Goal: Transaction & Acquisition: Purchase product/service

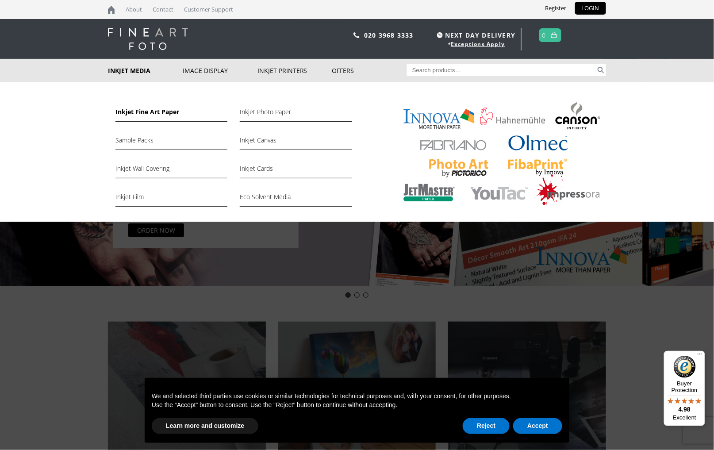
click at [127, 110] on link "Inkjet Fine Art Paper" at bounding box center [172, 114] width 112 height 15
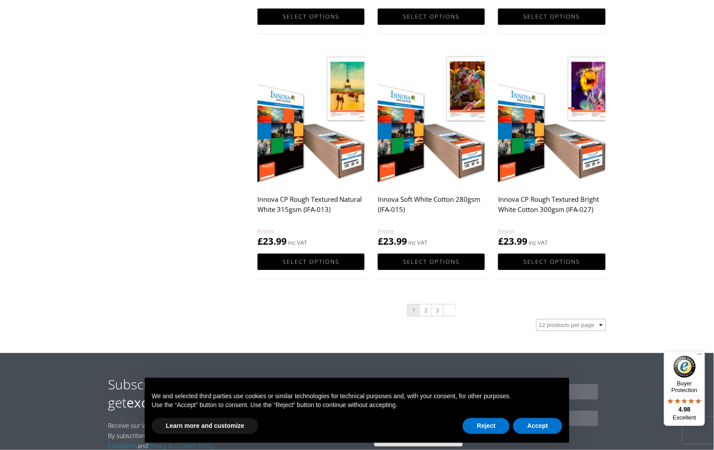
scroll to position [874, 0]
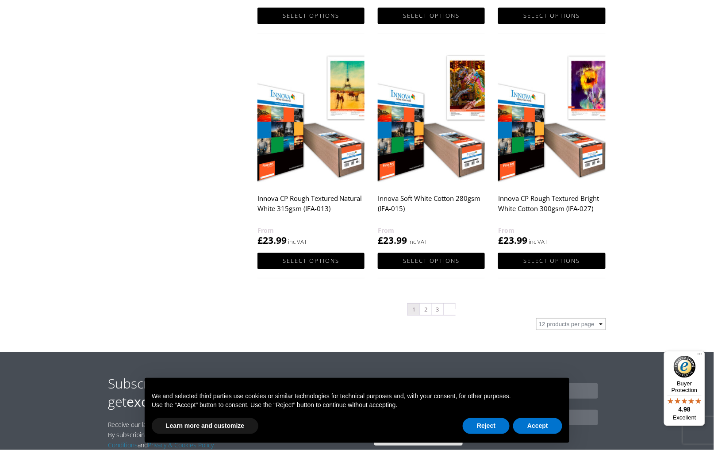
click at [319, 109] on img at bounding box center [311, 117] width 107 height 134
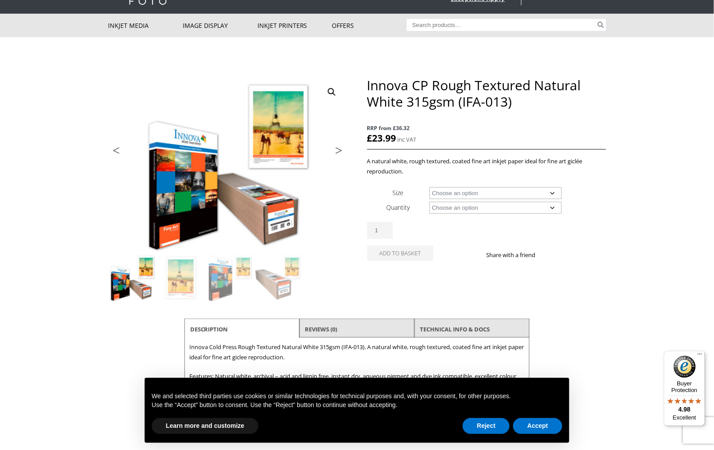
scroll to position [46, 0]
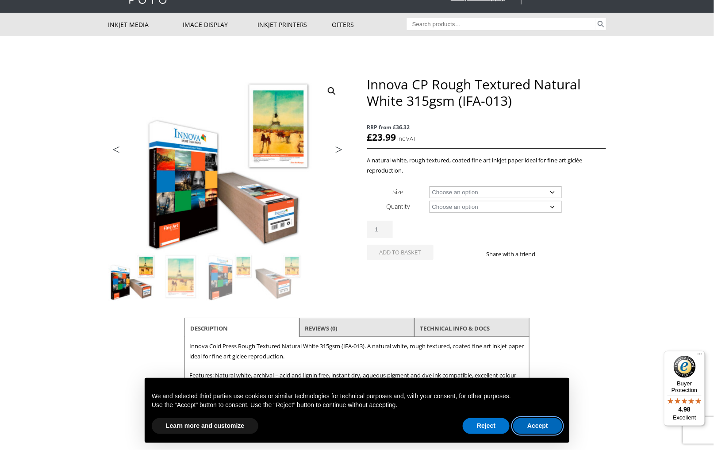
click at [549, 429] on button "Accept" at bounding box center [537, 426] width 49 height 16
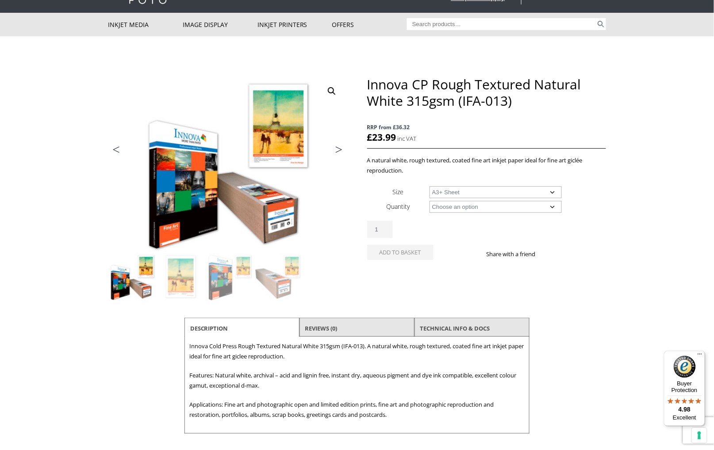
select select "a3-sheet-2"
select select "25-sheets"
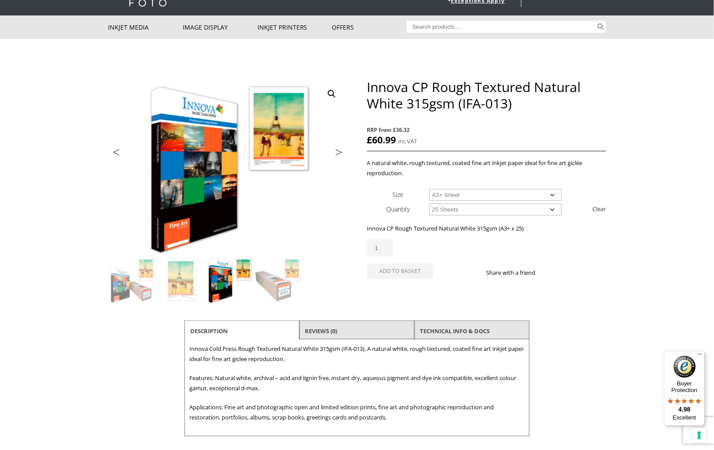
scroll to position [36, 0]
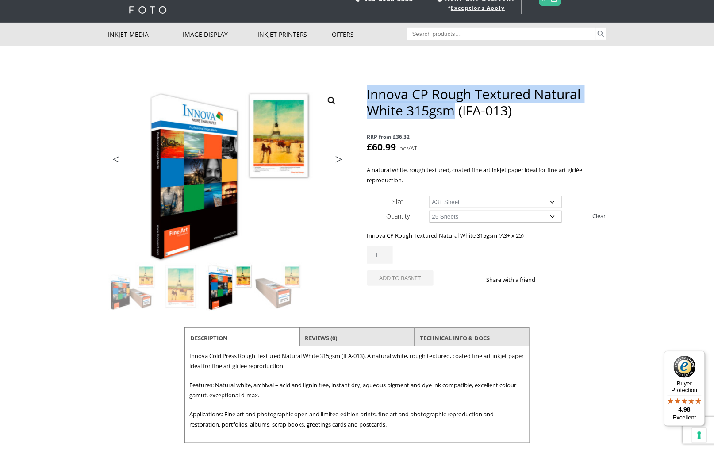
drag, startPoint x: 454, startPoint y: 110, endPoint x: 369, endPoint y: 91, distance: 87.2
click at [369, 91] on h1 "Innova CP Rough Textured Natural White 315gsm (IFA-013)" at bounding box center [486, 102] width 239 height 33
copy h1 "Innova CP Rough Textured Natural White 315gsm"
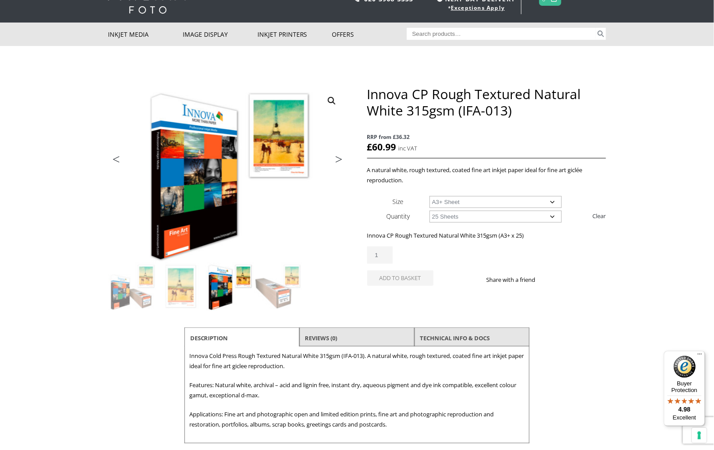
click at [459, 265] on div "Innova CP Rough Textured Natural White 315gsm (IFA-013) quantity 1 Add to baske…" at bounding box center [486, 270] width 239 height 46
select select "a3-sheet-2"
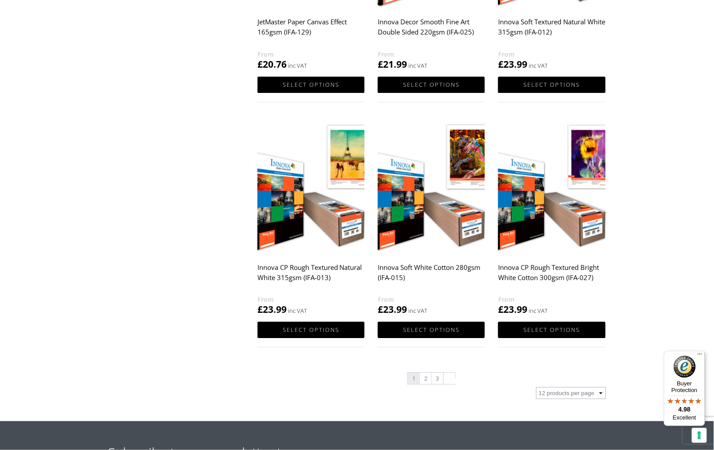
click at [450, 220] on img at bounding box center [431, 186] width 107 height 134
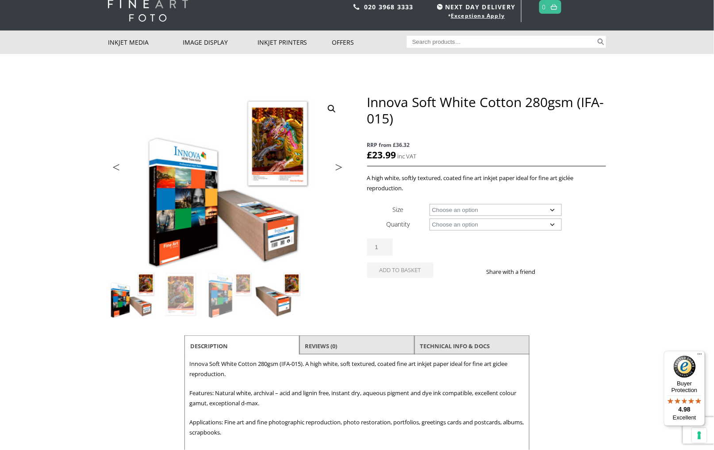
scroll to position [82, 0]
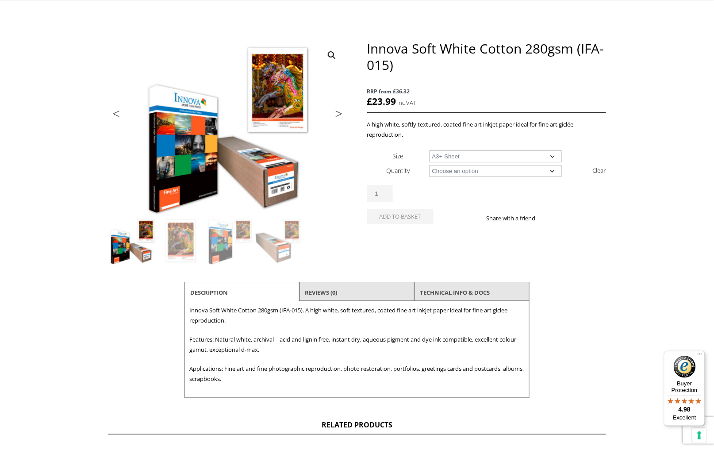
select select "a3-sheet-2"
select select "25-sheets"
select select "a3-sheet-2"
